Goal: Task Accomplishment & Management: Manage account settings

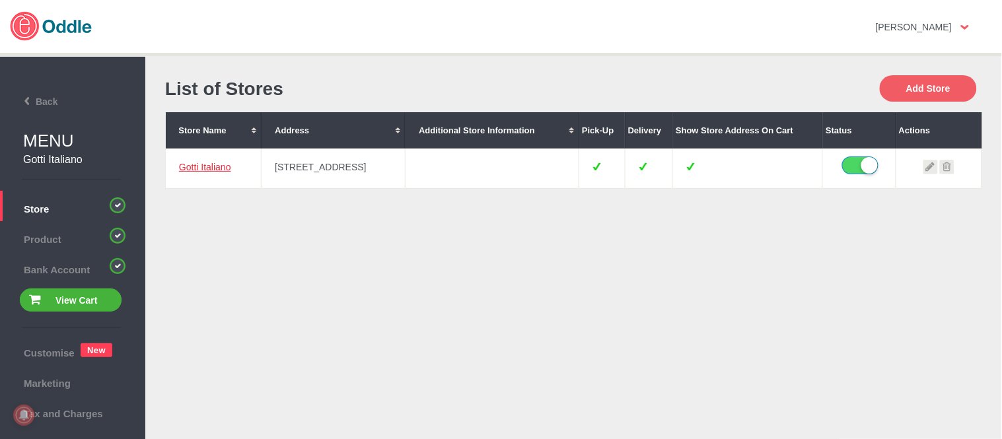
click at [205, 167] on link "Gotti Italiano" at bounding box center [205, 167] width 52 height 11
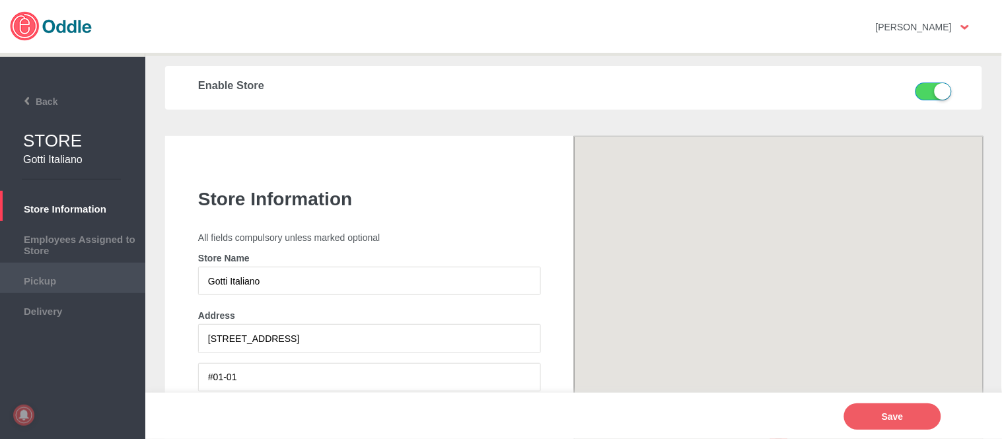
click at [67, 286] on li "Pickup" at bounding box center [72, 278] width 145 height 30
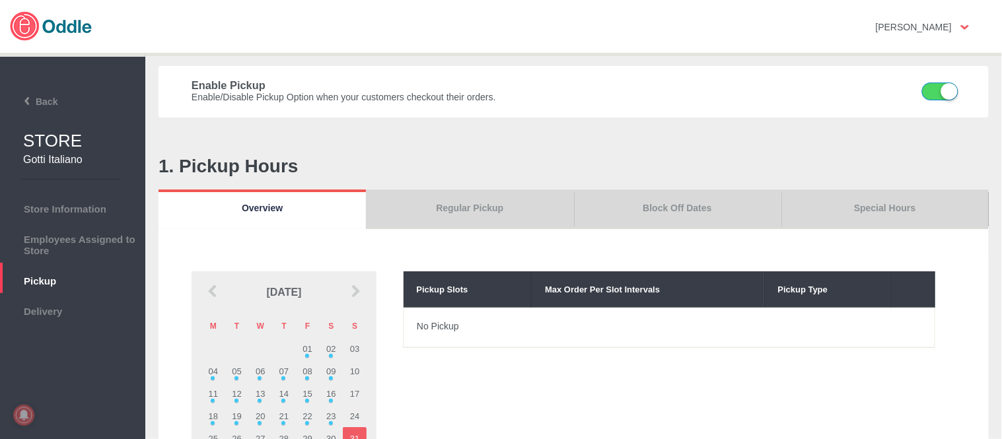
scroll to position [73, 0]
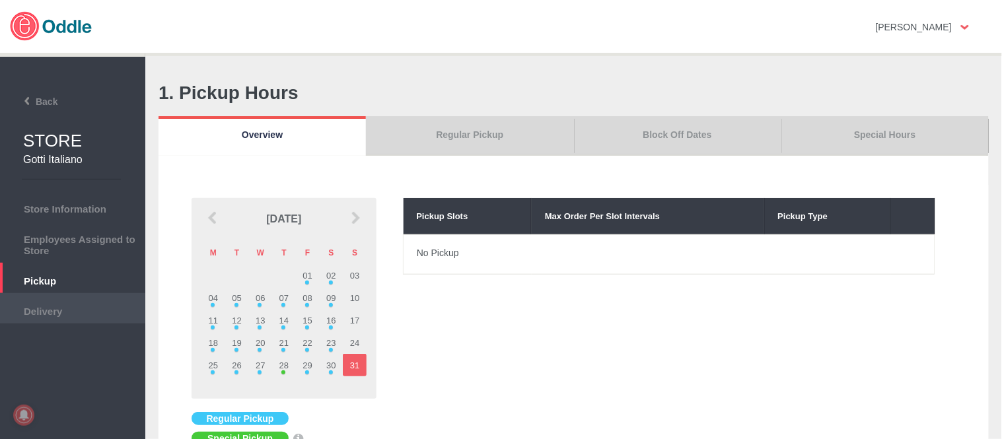
click at [68, 311] on span "Delivery" at bounding box center [73, 310] width 132 height 15
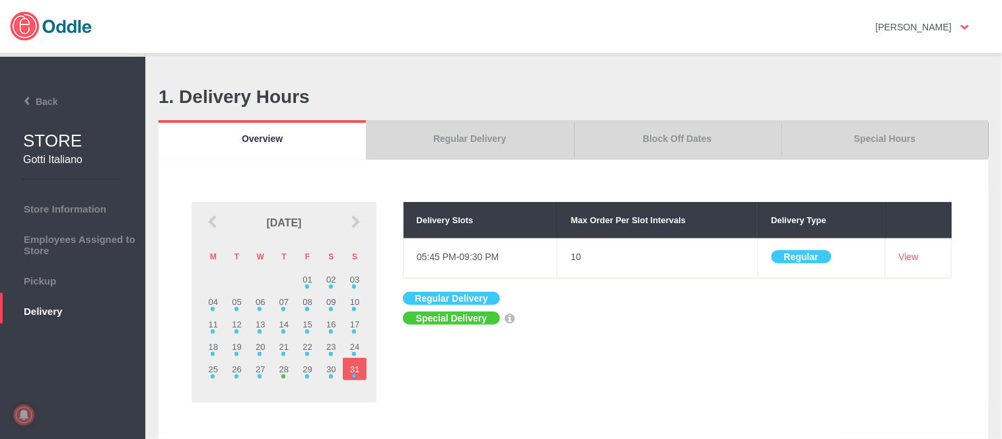
scroll to position [73, 0]
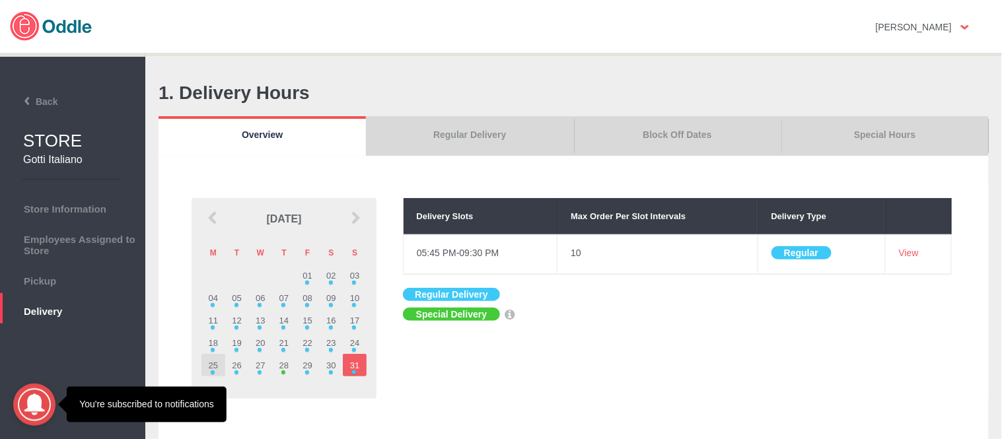
click at [210, 364] on td "25" at bounding box center [213, 365] width 24 height 22
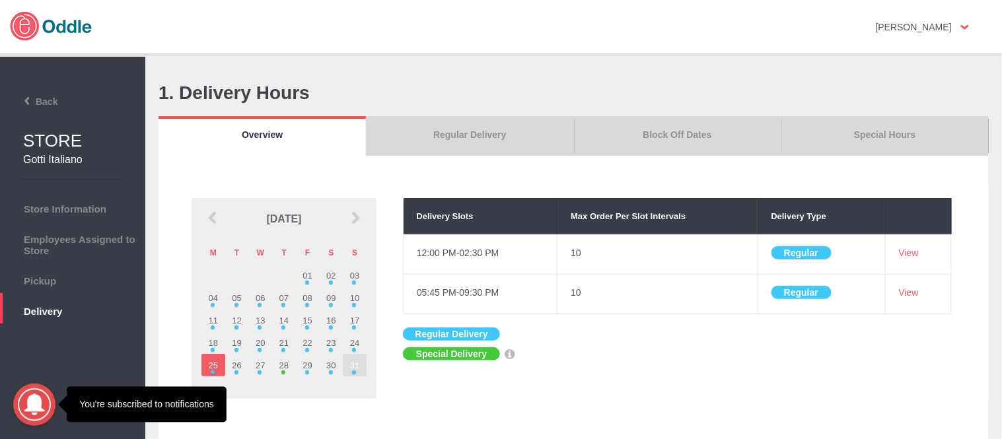
click at [357, 370] on td "31" at bounding box center [355, 365] width 24 height 22
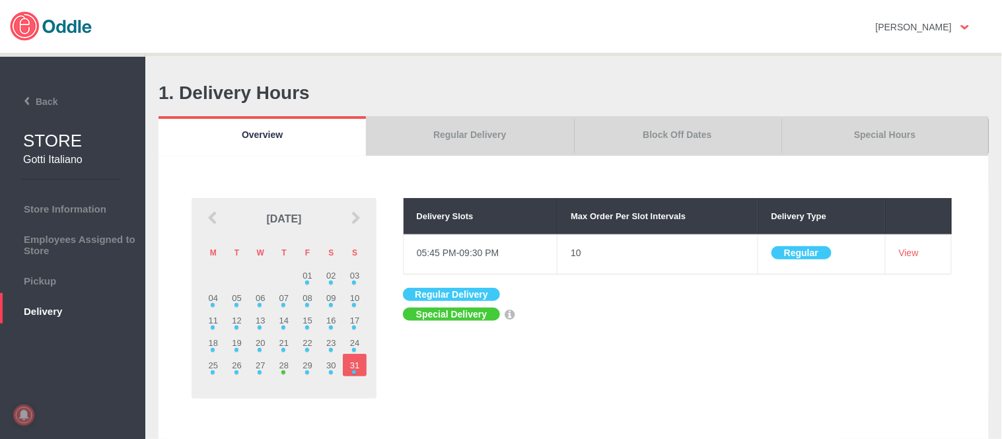
click at [458, 126] on link "Regular Delivery" at bounding box center [469, 136] width 207 height 40
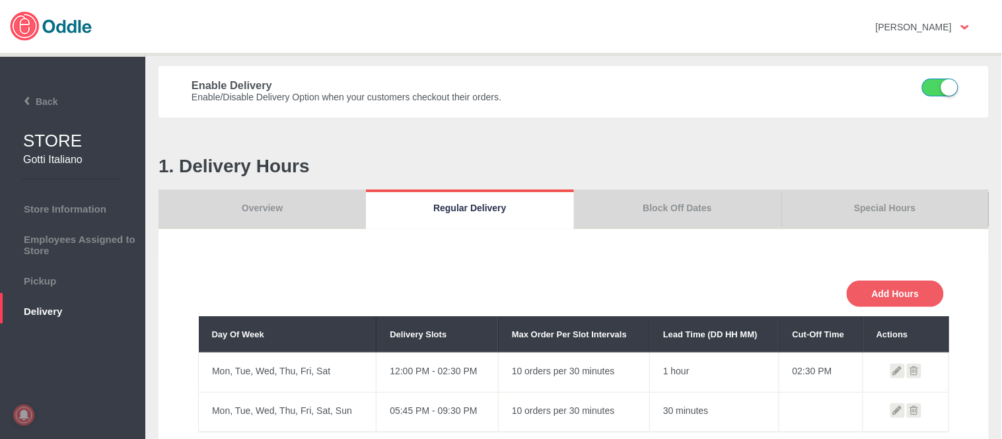
scroll to position [147, 0]
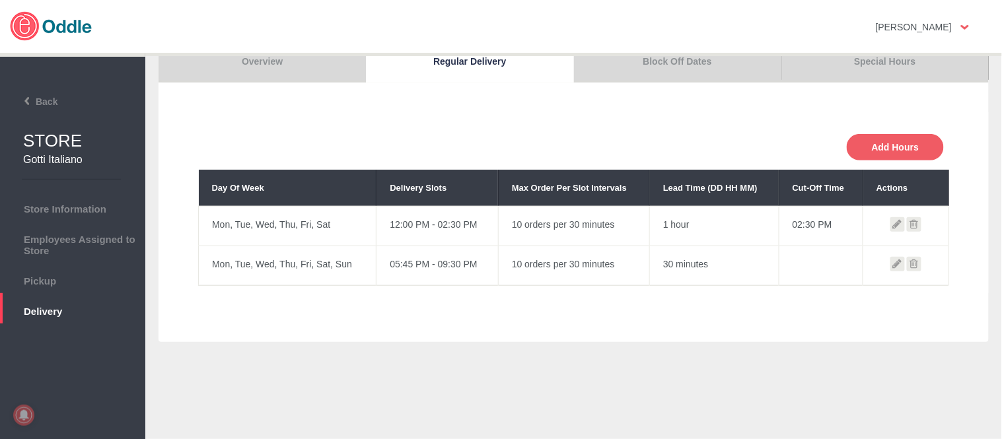
click at [890, 262] on icon at bounding box center [897, 264] width 15 height 15
select select "05:45 PM"
select select "09:30 PM"
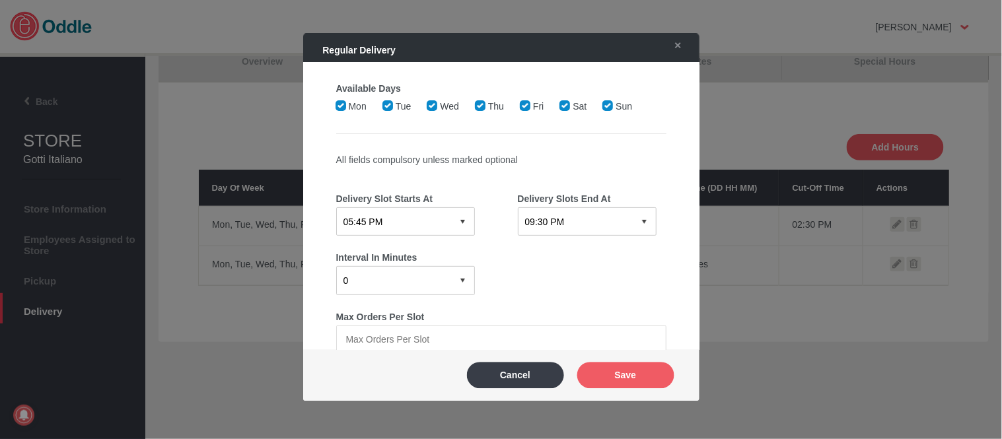
select select "30"
type input "10"
type input "0"
type input "30"
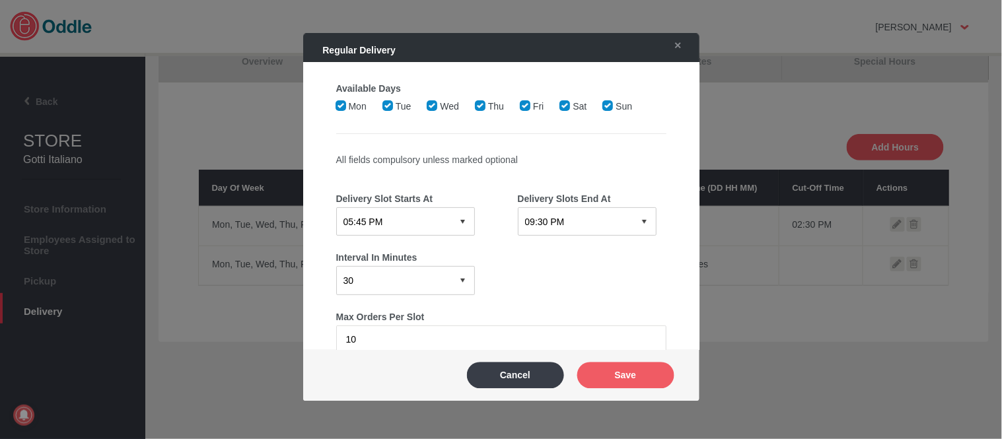
click at [436, 214] on select "12:15 AM 12:30 AM 12:45 AM 01:00 AM 01:15 AM 01:30 AM 01:45 AM 02:00 AM 02:15 A…" at bounding box center [405, 221] width 139 height 28
select select "06:15 PM"
click at [336, 207] on select "12:15 AM 12:30 AM 12:45 AM 01:00 AM 01:15 AM 01:30 AM 01:45 AM 02:00 AM 02:15 A…" at bounding box center [405, 221] width 139 height 28
click at [646, 371] on button "Save" at bounding box center [625, 375] width 97 height 26
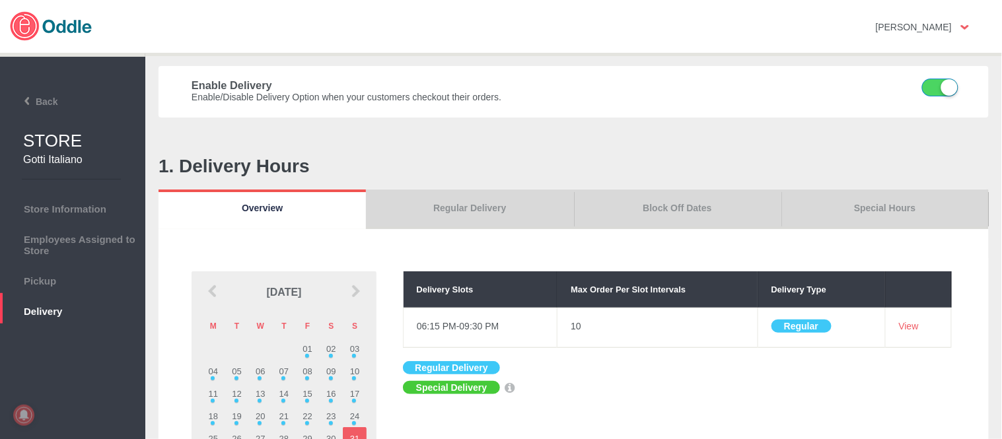
click at [436, 199] on link "Regular Delivery" at bounding box center [469, 210] width 207 height 40
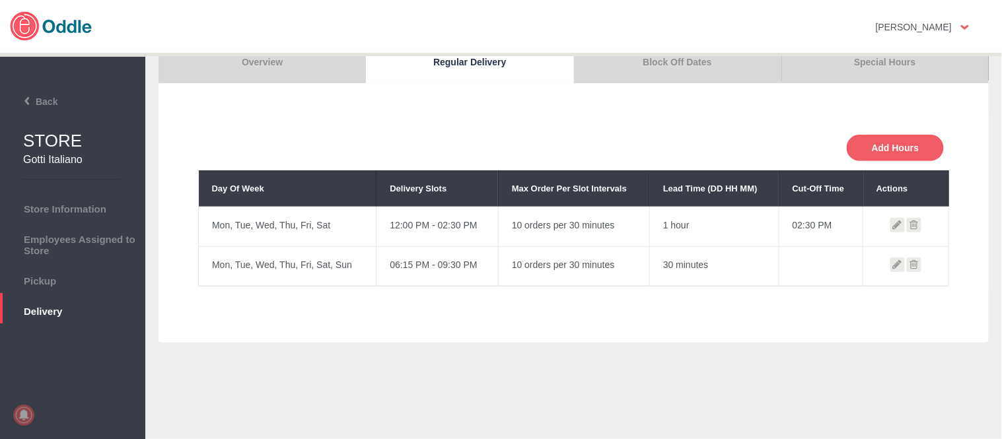
scroll to position [147, 0]
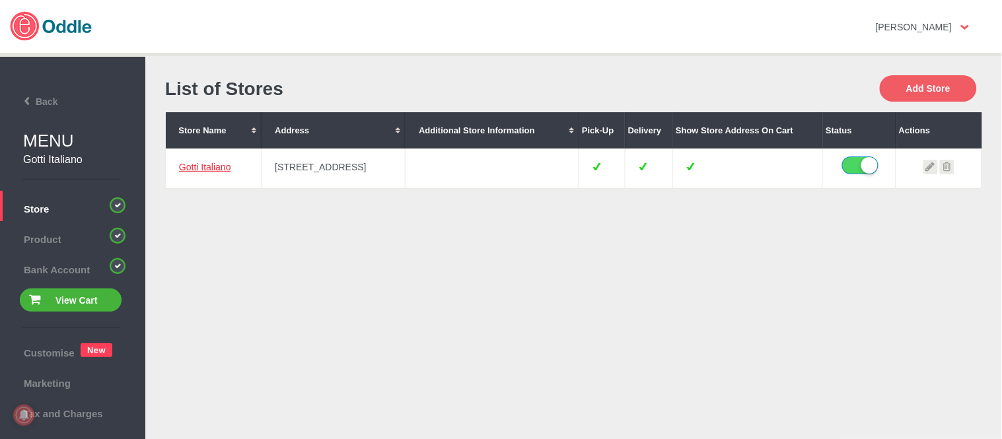
click at [206, 166] on link "Gotti Italiano" at bounding box center [205, 167] width 52 height 11
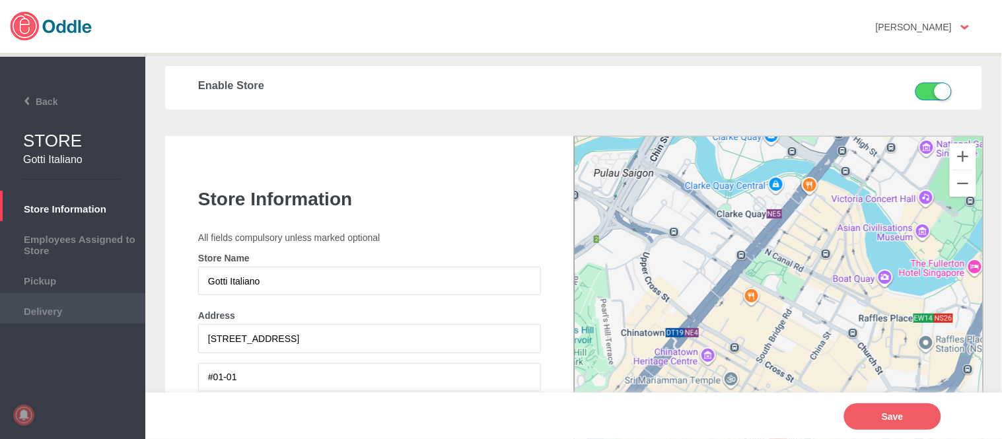
click at [75, 307] on span "Delivery" at bounding box center [73, 310] width 132 height 15
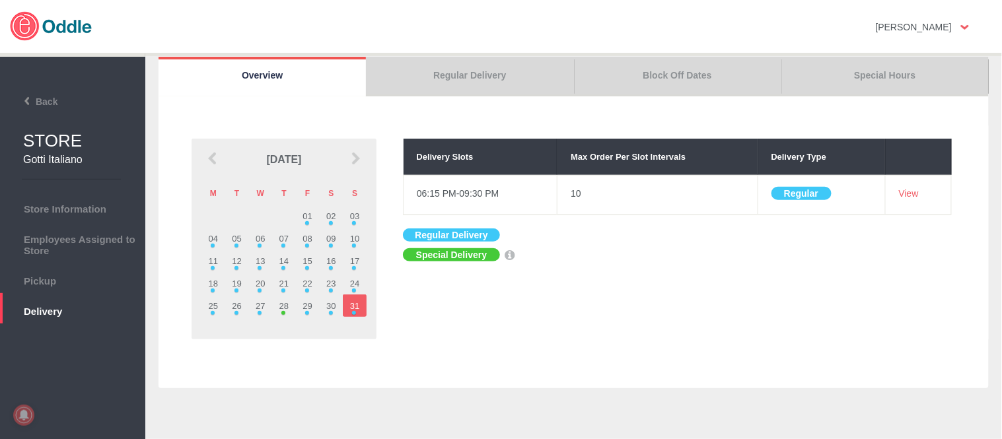
scroll to position [147, 0]
